Goal: Information Seeking & Learning: Understand process/instructions

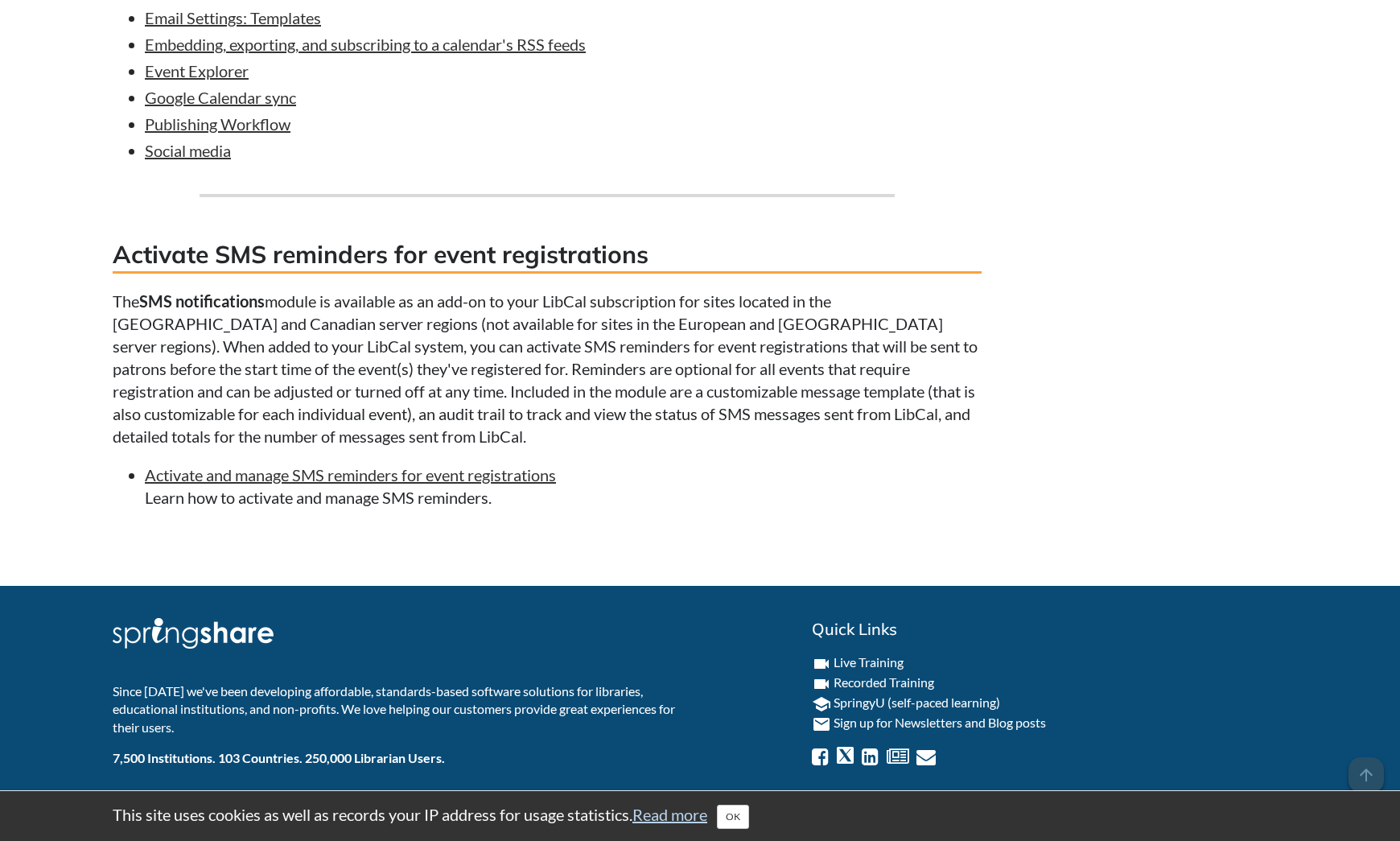
scroll to position [7865, 0]
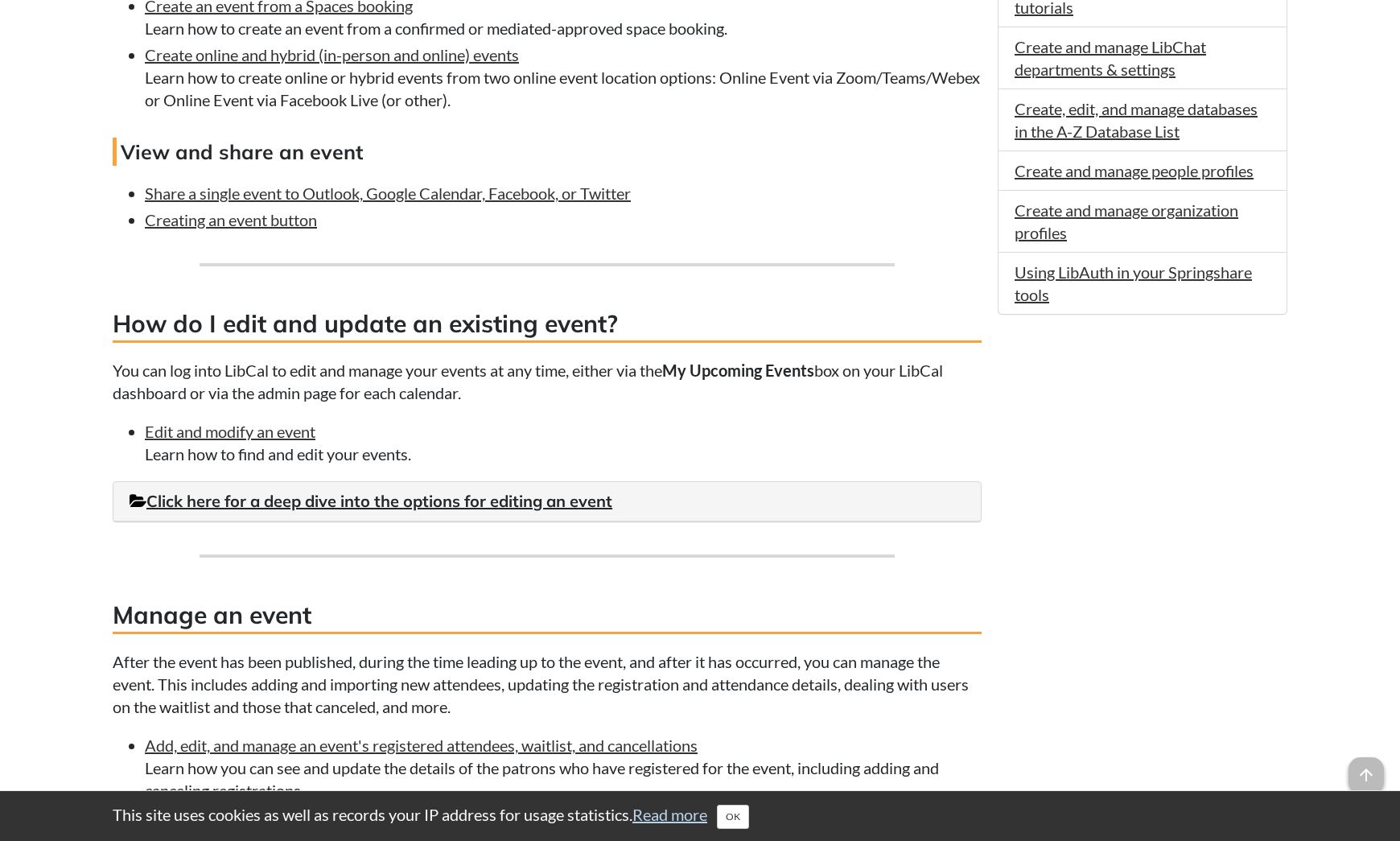
scroll to position [1031, 0]
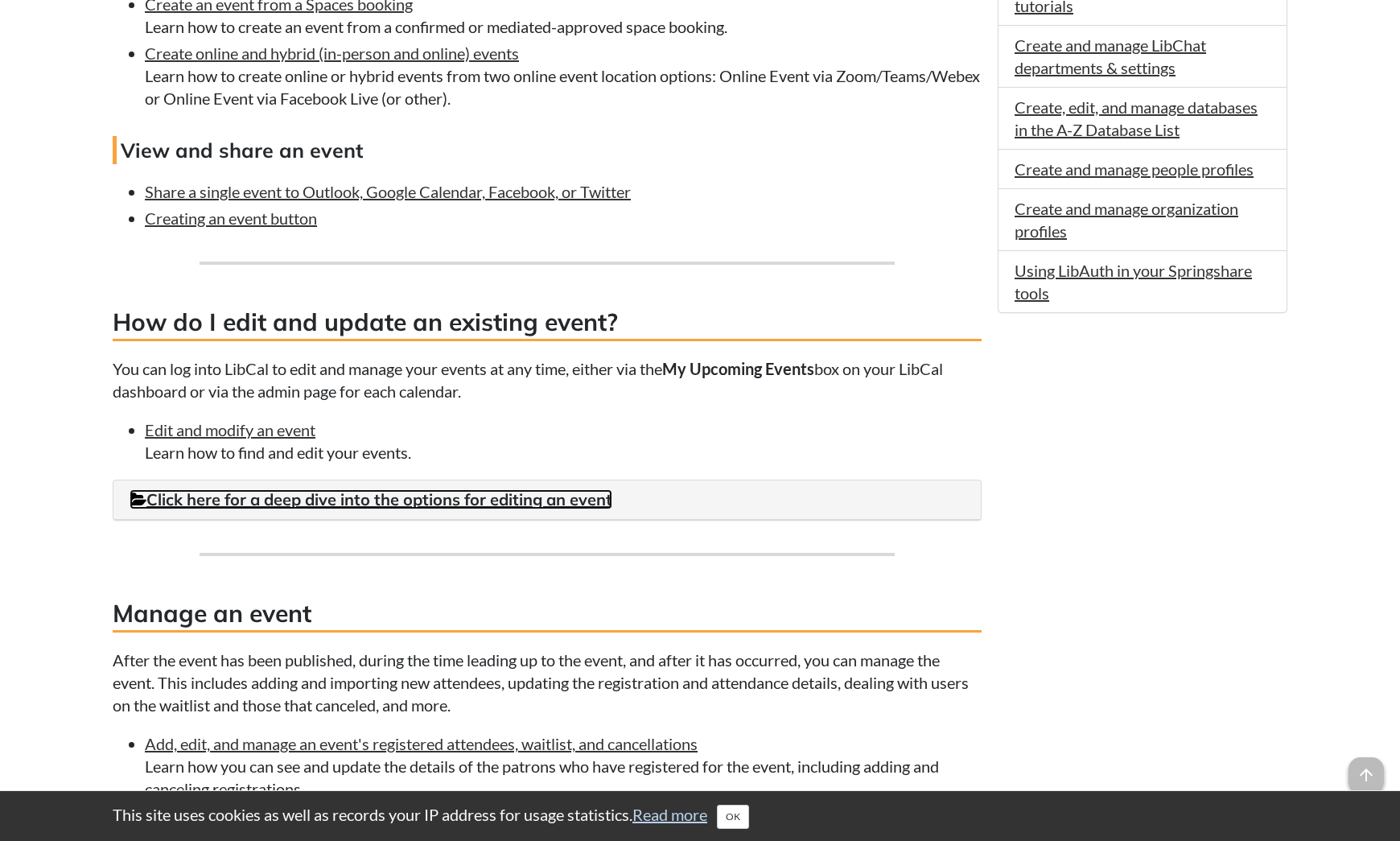
click at [485, 497] on link "Click here for a deep dive into the options for editing an event" at bounding box center [370, 500] width 483 height 20
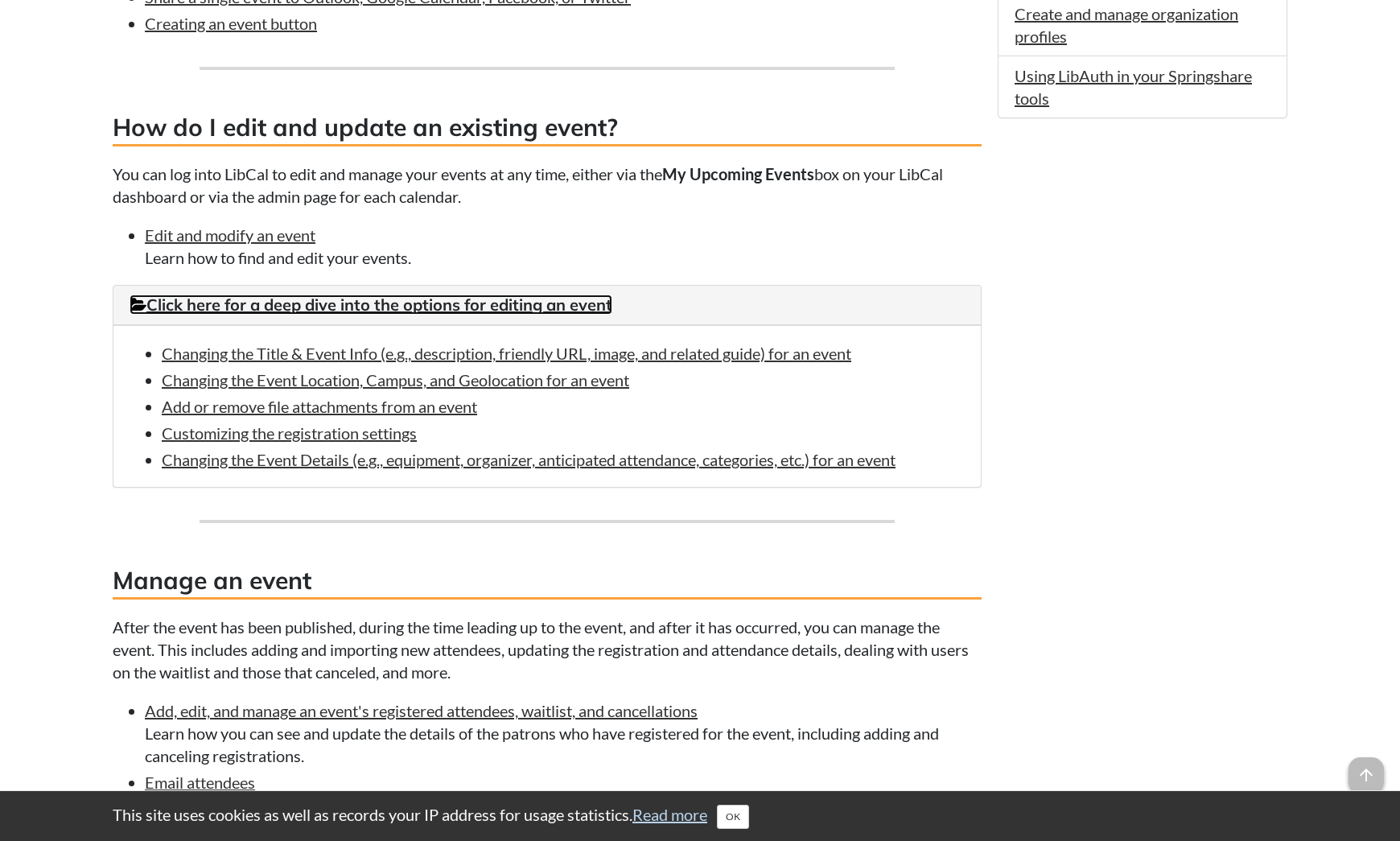
scroll to position [1227, 0]
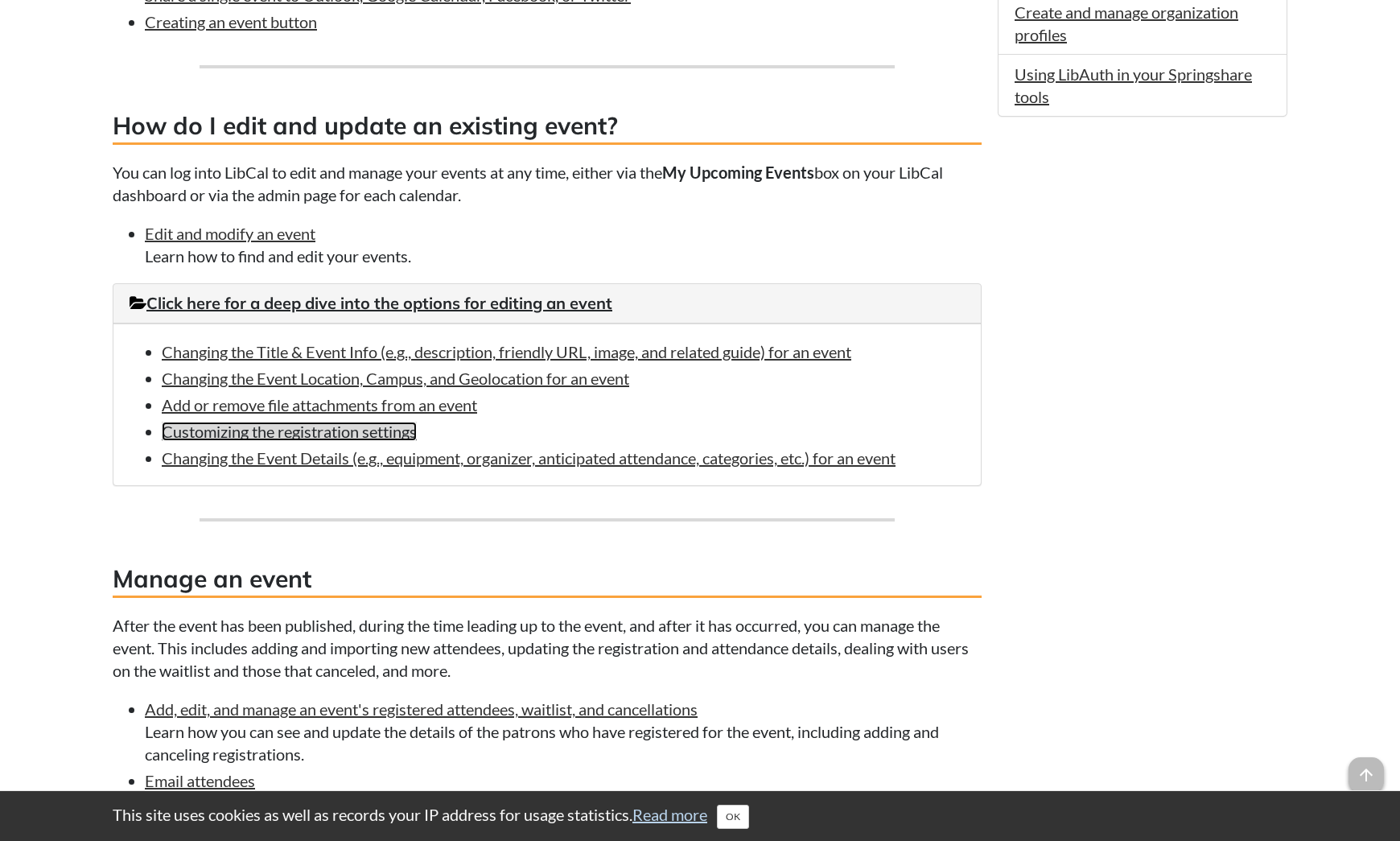
click at [303, 429] on link "Customizing the registration settings" at bounding box center [289, 431] width 255 height 19
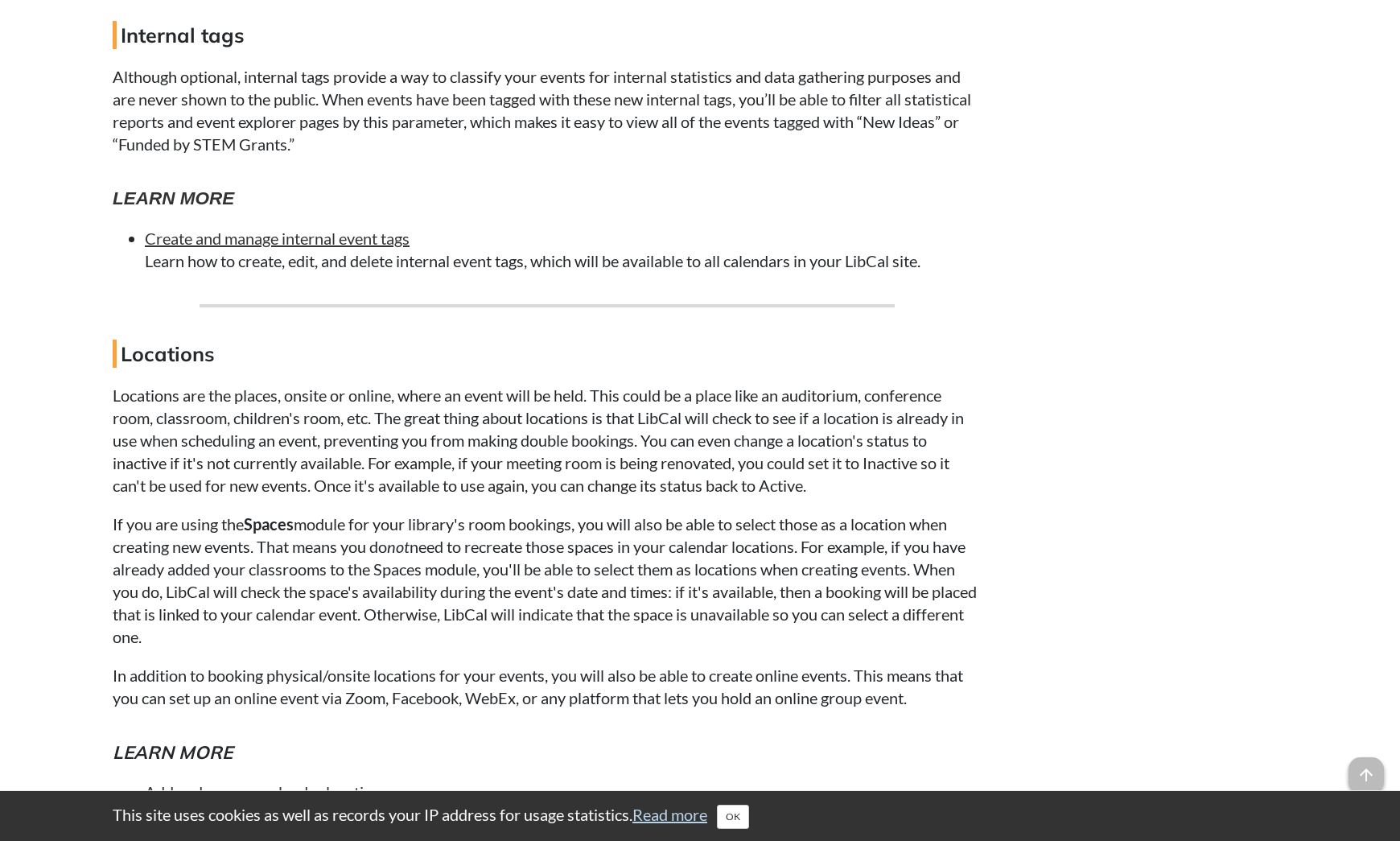
scroll to position [4475, 0]
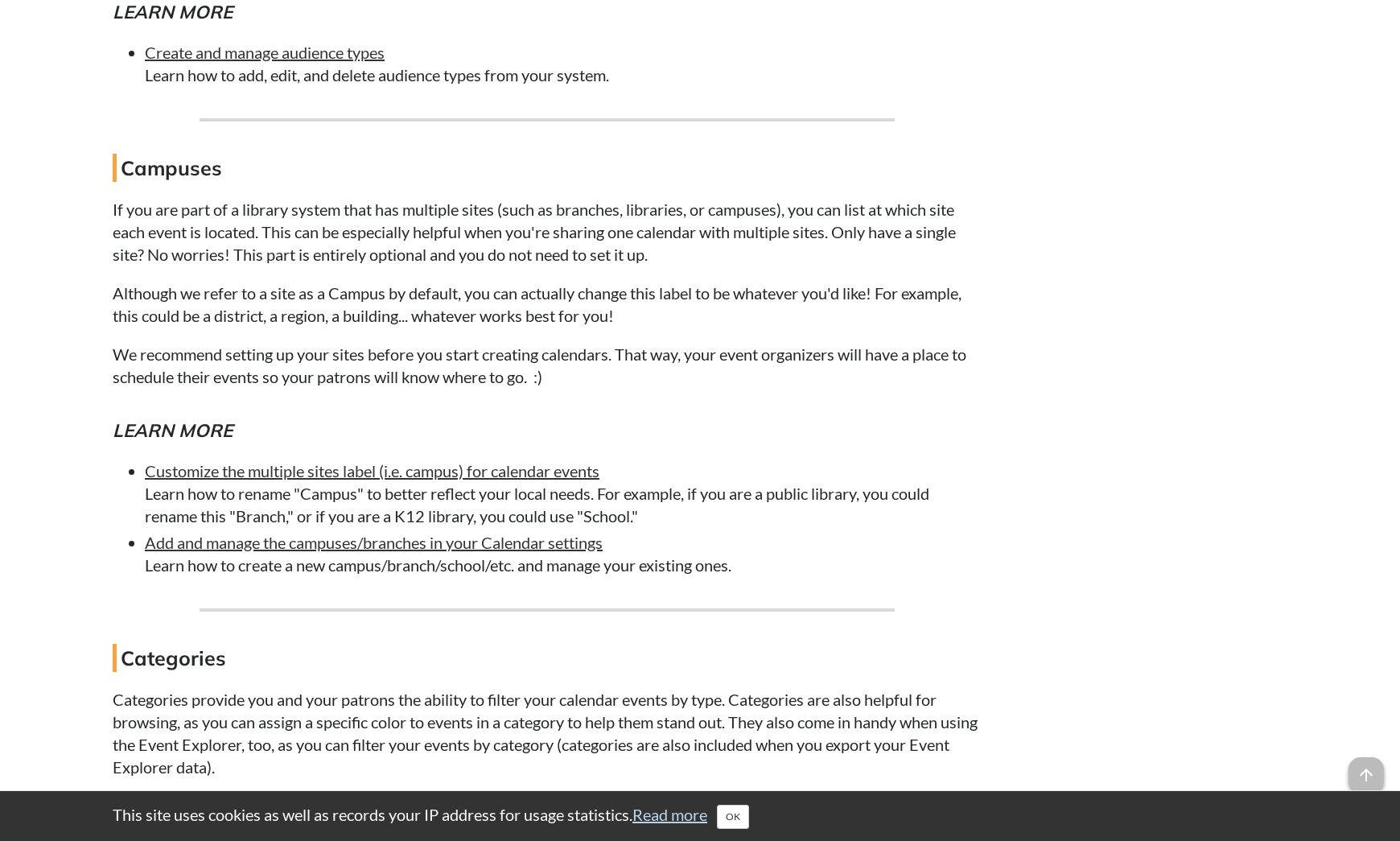
scroll to position [2865, 0]
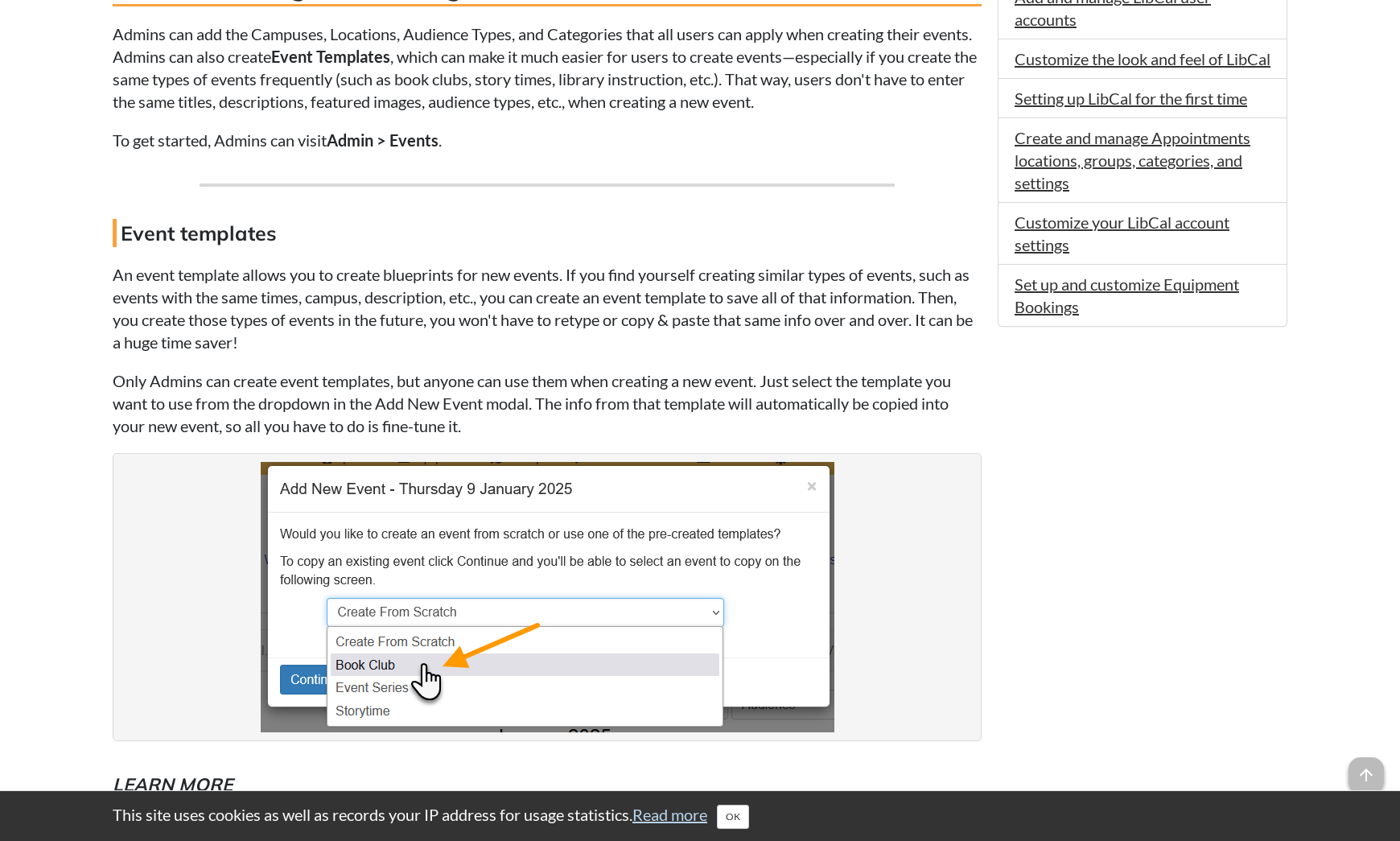
scroll to position [1020, 0]
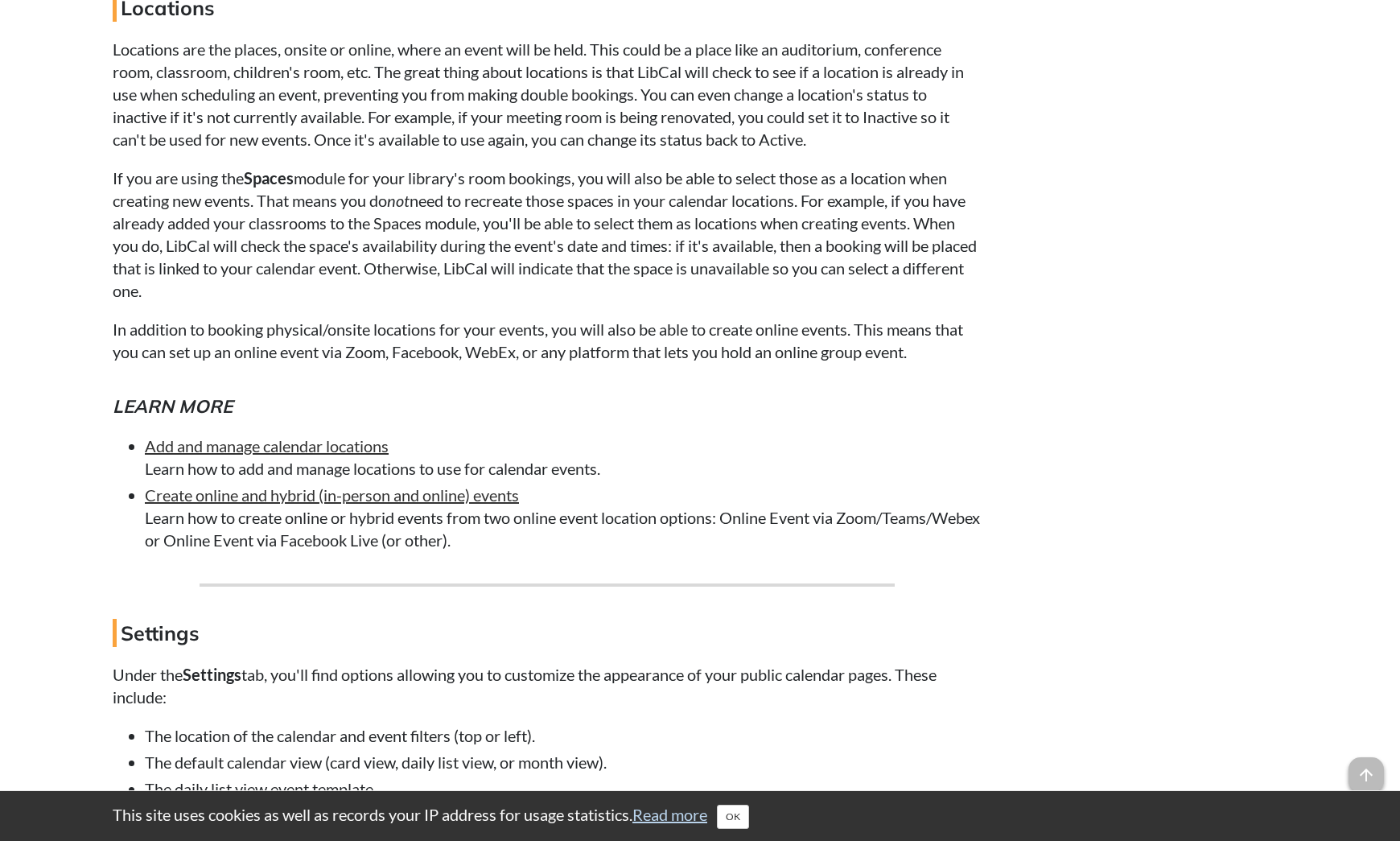
scroll to position [4797, 0]
